Goal: Download file/media

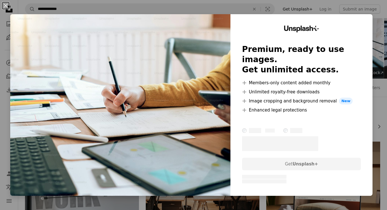
scroll to position [824, 0]
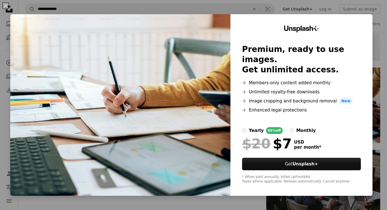
click at [286, 3] on div "An X shape Unsplash+ Premium, ready to use images. Get unlimited access. A plus…" at bounding box center [193, 105] width 387 height 210
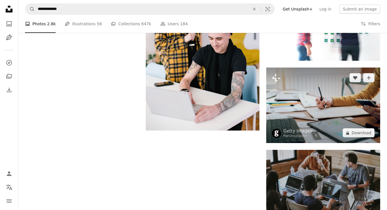
click at [300, 105] on img at bounding box center [323, 106] width 114 height 76
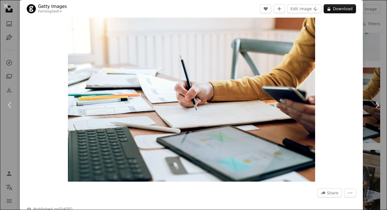
scroll to position [6, 0]
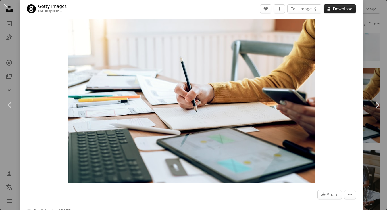
click at [341, 10] on button "A lock Download" at bounding box center [340, 8] width 32 height 9
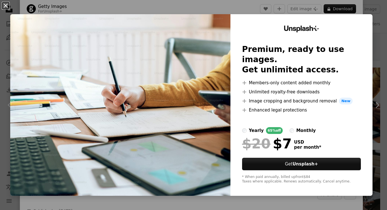
click at [7, 7] on button "An X shape" at bounding box center [5, 5] width 7 height 7
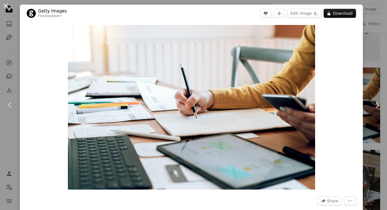
click at [6, 5] on button "An X shape" at bounding box center [5, 5] width 7 height 7
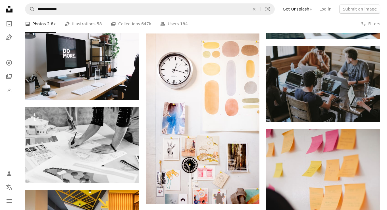
scroll to position [929, 0]
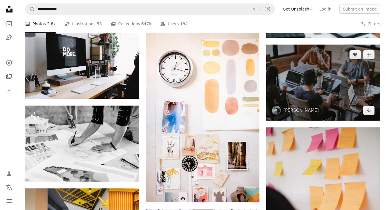
click at [342, 80] on img at bounding box center [323, 83] width 114 height 76
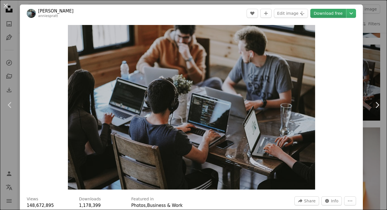
click at [322, 13] on link "Download free" at bounding box center [328, 13] width 36 height 9
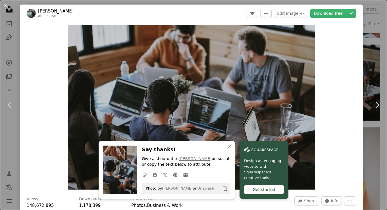
click at [341, 84] on div "Zoom in" at bounding box center [191, 107] width 343 height 171
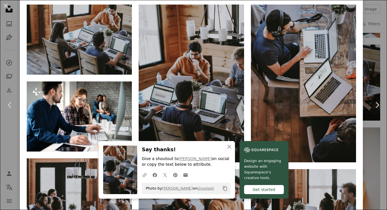
scroll to position [400, 0]
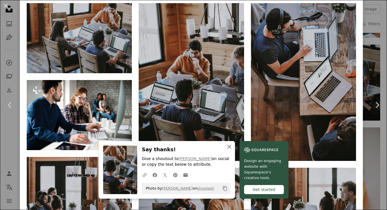
click at [230, 147] on icon "An X shape" at bounding box center [229, 147] width 7 height 7
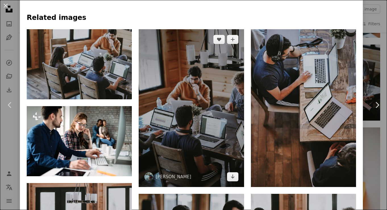
scroll to position [387, 0]
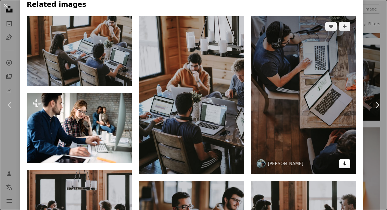
click at [347, 167] on icon "Arrow pointing down" at bounding box center [345, 163] width 5 height 7
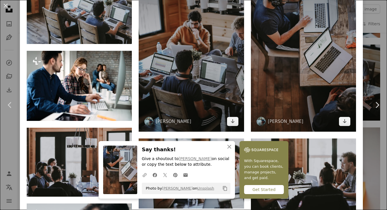
scroll to position [430, 0]
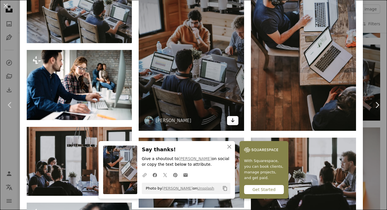
click at [234, 122] on icon "Arrow pointing down" at bounding box center [233, 120] width 5 height 7
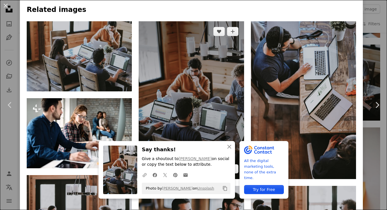
scroll to position [380, 0]
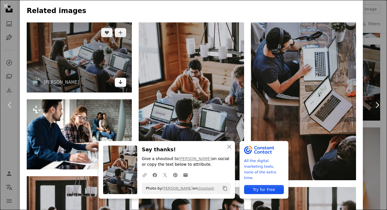
click at [123, 84] on icon "Download" at bounding box center [121, 82] width 4 height 4
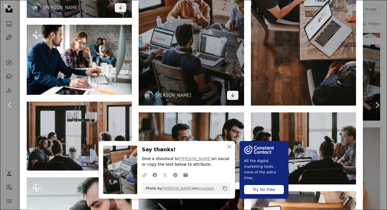
scroll to position [471, 0]
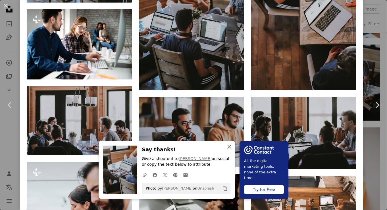
click at [228, 148] on icon "An X shape" at bounding box center [229, 147] width 7 height 7
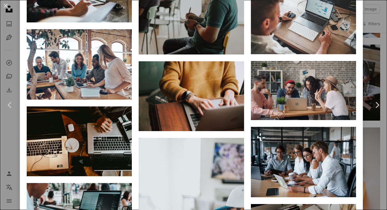
scroll to position [1771, 0]
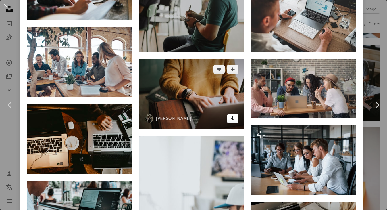
click at [234, 122] on icon "Arrow pointing down" at bounding box center [233, 118] width 5 height 7
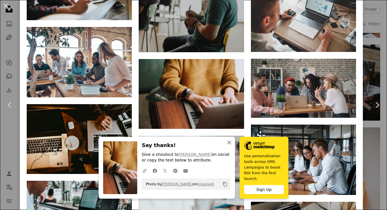
click at [230, 144] on icon "An X shape" at bounding box center [229, 142] width 7 height 7
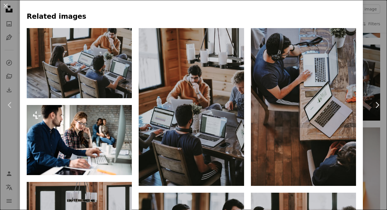
scroll to position [0, 0]
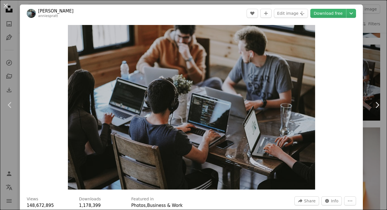
click at [61, 12] on link "[PERSON_NAME]" at bounding box center [56, 11] width 36 height 6
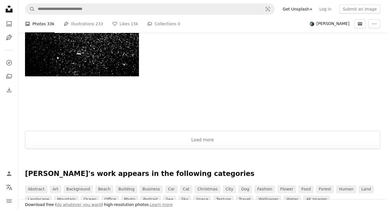
scroll to position [1036, 0]
click at [210, 138] on button "Load more" at bounding box center [202, 140] width 355 height 18
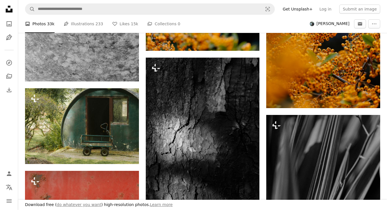
scroll to position [5314, 0]
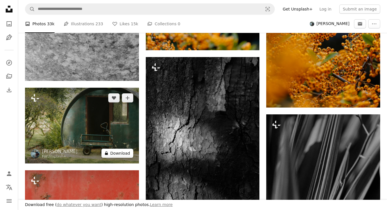
click at [115, 155] on button "A lock Download" at bounding box center [118, 153] width 32 height 9
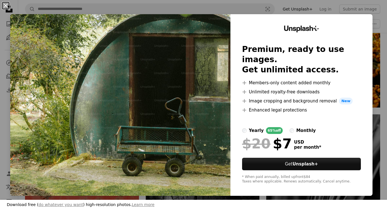
click at [6, 6] on button "An X shape" at bounding box center [5, 5] width 7 height 7
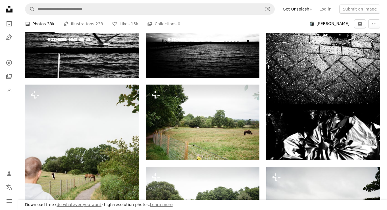
scroll to position [1288, 0]
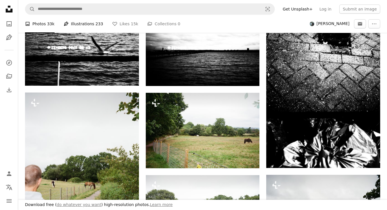
click at [80, 23] on link "Pen Tool Illustrations 233" at bounding box center [84, 24] width 40 height 18
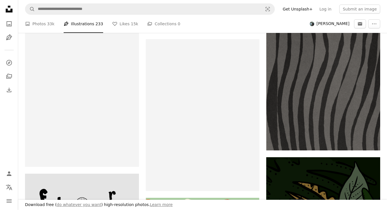
scroll to position [2575, 0]
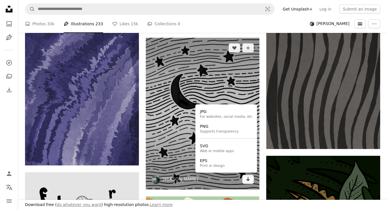
click at [248, 180] on icon "Choose download format" at bounding box center [249, 179] width 4 height 4
click at [223, 163] on div "EPS" at bounding box center [212, 161] width 25 height 6
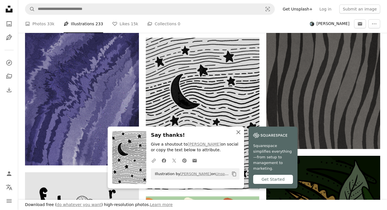
click at [239, 136] on icon "An X shape" at bounding box center [238, 132] width 7 height 7
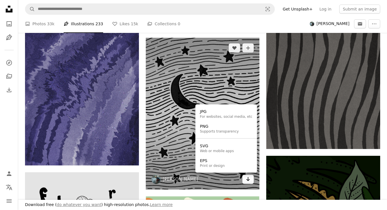
click at [248, 181] on icon "Choose download format" at bounding box center [249, 179] width 4 height 4
click at [217, 130] on div "Supports transparency" at bounding box center [219, 131] width 39 height 5
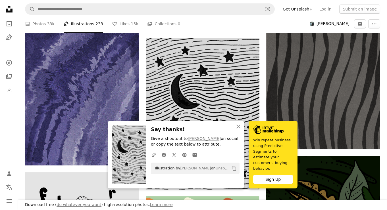
click at [223, 27] on ul "A photo Photos 33k Pen Tool Illustrations 233 A heart Likes 15k A stack of fold…" at bounding box center [164, 24] width 278 height 18
click at [238, 129] on icon "button" at bounding box center [239, 127] width 4 height 4
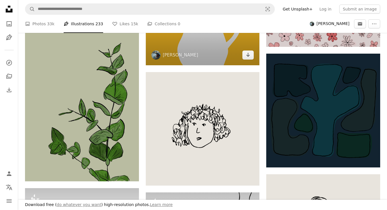
scroll to position [3006, 0]
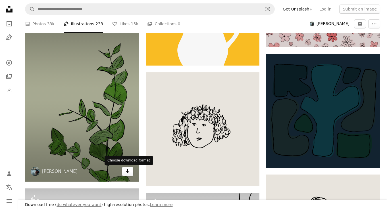
click at [131, 171] on button "Arrow pointing down" at bounding box center [127, 171] width 11 height 9
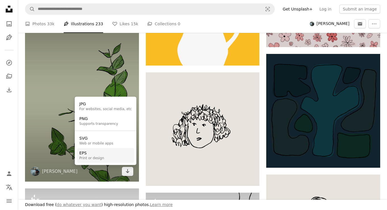
click at [97, 156] on div "EPS" at bounding box center [91, 153] width 25 height 6
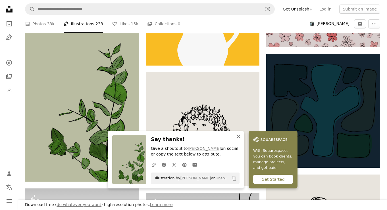
click at [237, 138] on icon "button" at bounding box center [239, 137] width 4 height 4
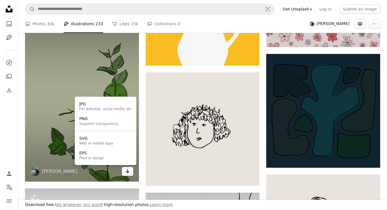
click at [125, 173] on button "Arrow pointing down" at bounding box center [127, 171] width 11 height 9
click at [93, 121] on div "PNG" at bounding box center [98, 119] width 39 height 6
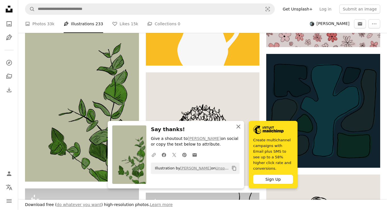
click at [236, 130] on icon "An X shape" at bounding box center [238, 126] width 7 height 7
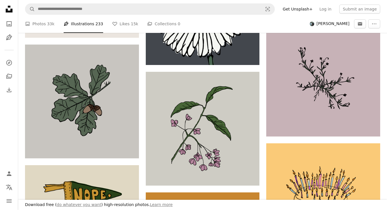
scroll to position [7529, 0]
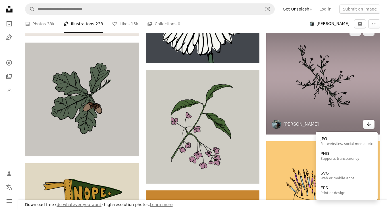
click at [369, 125] on icon "Choose download format" at bounding box center [369, 124] width 4 height 4
click at [348, 192] on link "EPS Print or design" at bounding box center [346, 190] width 57 height 15
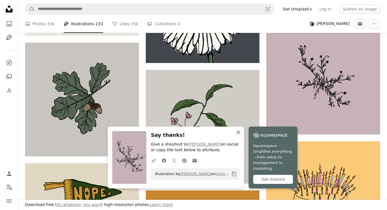
click at [239, 136] on icon "An X shape" at bounding box center [238, 132] width 7 height 7
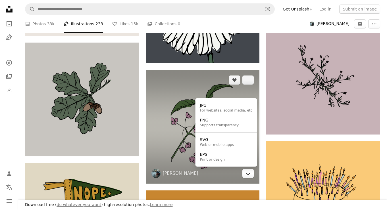
click at [249, 175] on icon "Arrow pointing down" at bounding box center [248, 173] width 5 height 7
click at [237, 161] on link "EPS Print or design" at bounding box center [226, 157] width 57 height 15
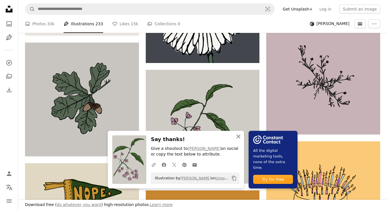
click at [239, 136] on icon "button" at bounding box center [239, 137] width 4 height 4
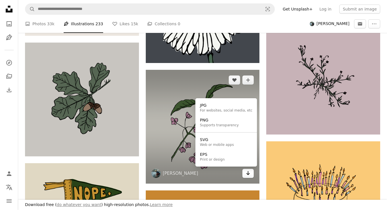
click at [250, 176] on icon "Arrow pointing down" at bounding box center [248, 173] width 5 height 7
click at [223, 123] on div "PNG" at bounding box center [219, 121] width 39 height 6
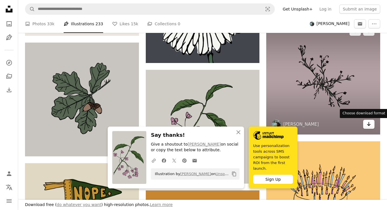
click at [367, 127] on icon "Arrow pointing down" at bounding box center [369, 124] width 5 height 7
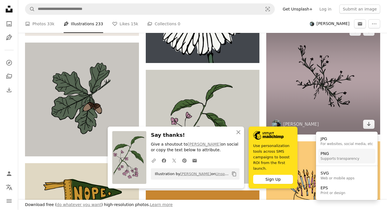
click at [341, 161] on div "Supports transparency" at bounding box center [340, 159] width 39 height 5
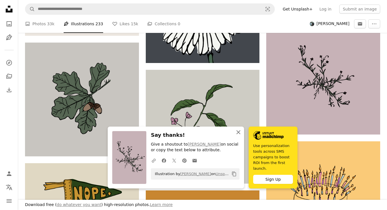
click at [240, 132] on icon "An X shape" at bounding box center [238, 132] width 7 height 7
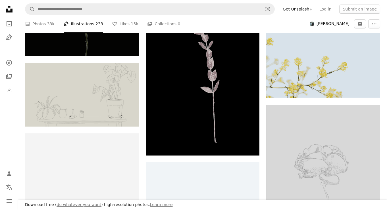
scroll to position [8186, 0]
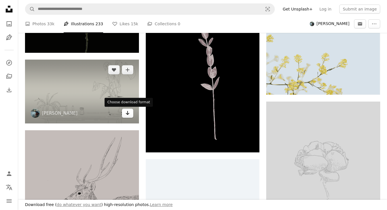
click at [125, 115] on icon "Arrow pointing down" at bounding box center [127, 113] width 5 height 7
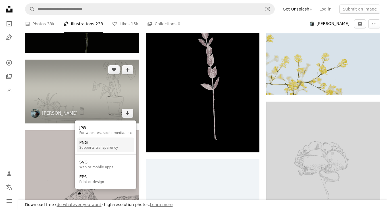
click at [116, 147] on link "PNG Supports transparency" at bounding box center [105, 145] width 57 height 15
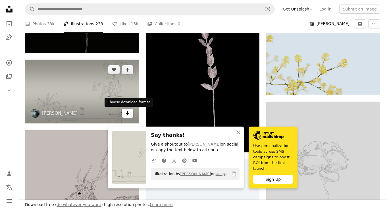
click at [127, 115] on icon "Arrow pointing down" at bounding box center [127, 113] width 5 height 7
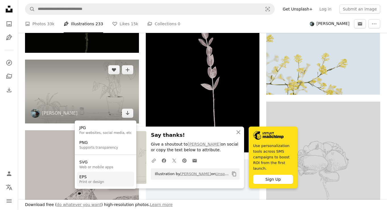
click at [100, 183] on div "Print or design" at bounding box center [91, 182] width 25 height 5
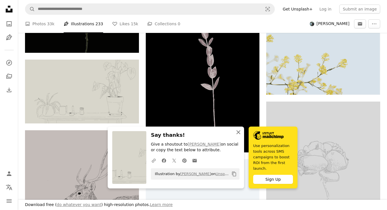
click at [236, 131] on icon "An X shape" at bounding box center [238, 132] width 7 height 7
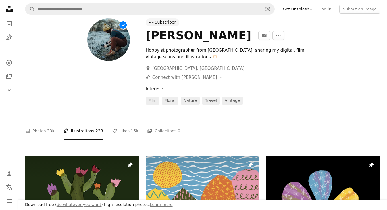
scroll to position [0, 0]
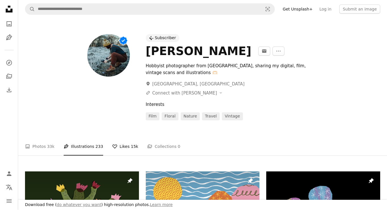
click at [125, 148] on link "A heart Likes 15k" at bounding box center [125, 147] width 26 height 18
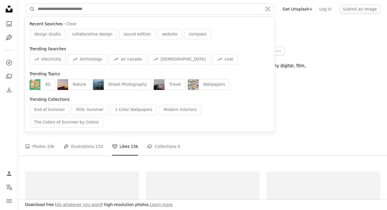
click at [93, 10] on input "Find visuals sitewide" at bounding box center [148, 9] width 226 height 11
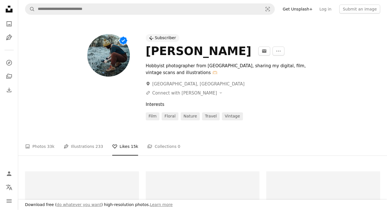
click at [140, 129] on div "Plus sign for Unsplash+ Subscriber [PERSON_NAME] An envelope More Actions Hobby…" at bounding box center [202, 79] width 369 height 123
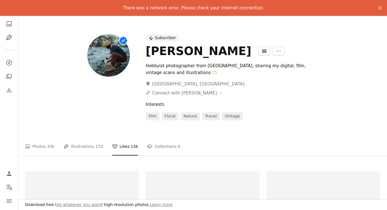
click at [318, 105] on div "Interests" at bounding box center [263, 104] width 235 height 7
click at [380, 8] on icon "button" at bounding box center [380, 8] width 4 height 4
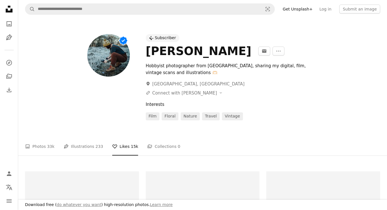
click at [174, 56] on div "[PERSON_NAME]" at bounding box center [199, 51] width 106 height 14
click at [42, 150] on link "A photo Photos 33k" at bounding box center [40, 147] width 30 height 18
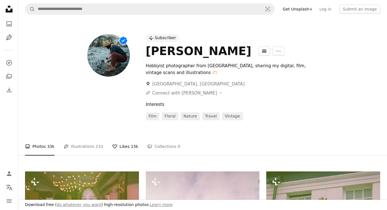
click at [118, 148] on link "A heart Likes 15k" at bounding box center [125, 147] width 26 height 18
